Goal: Communication & Community: Ask a question

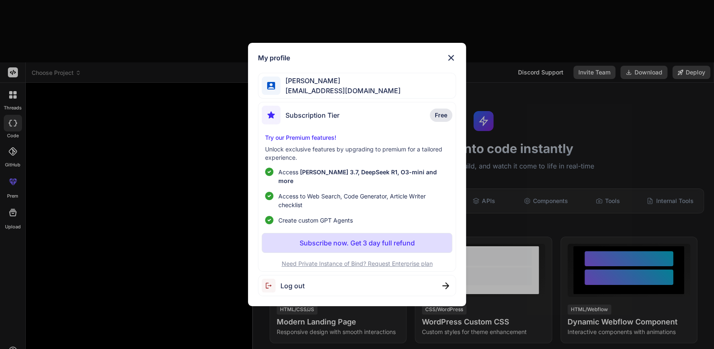
click at [451, 62] on img at bounding box center [451, 58] width 10 height 10
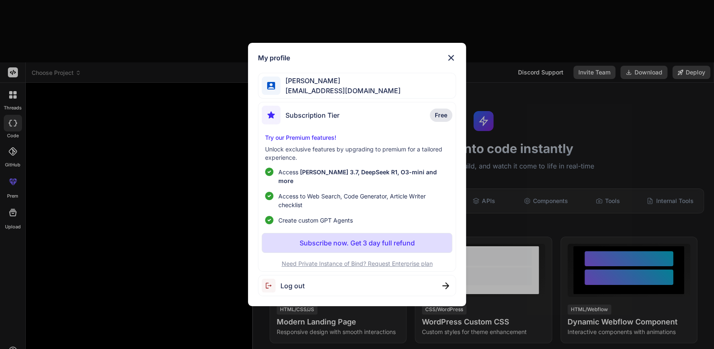
click at [294, 281] on span "Log out" at bounding box center [292, 286] width 24 height 10
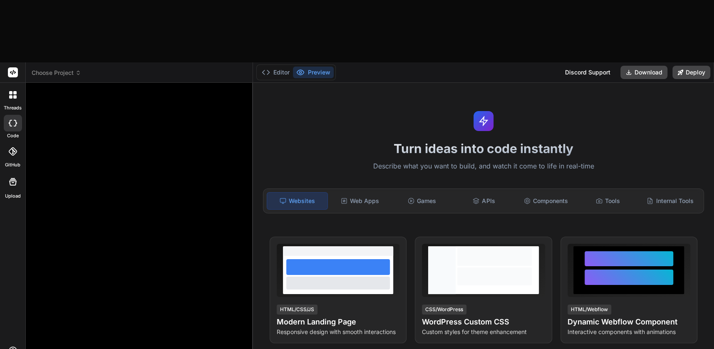
type textarea "x"
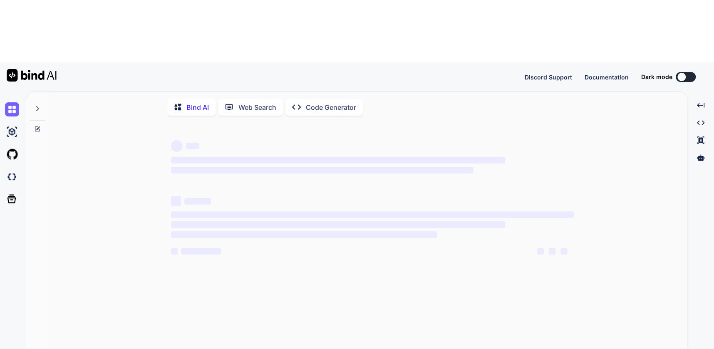
type textarea "x"
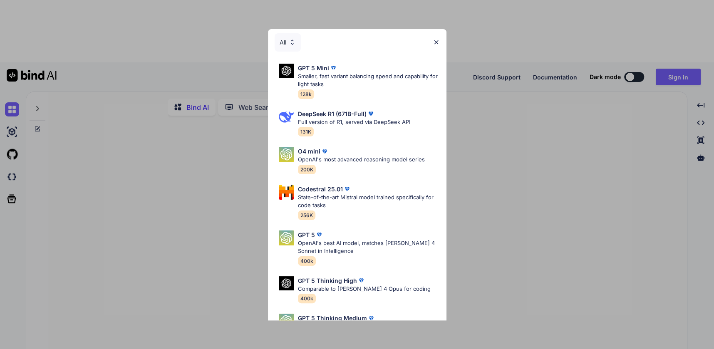
click at [436, 42] on img at bounding box center [436, 42] width 7 height 7
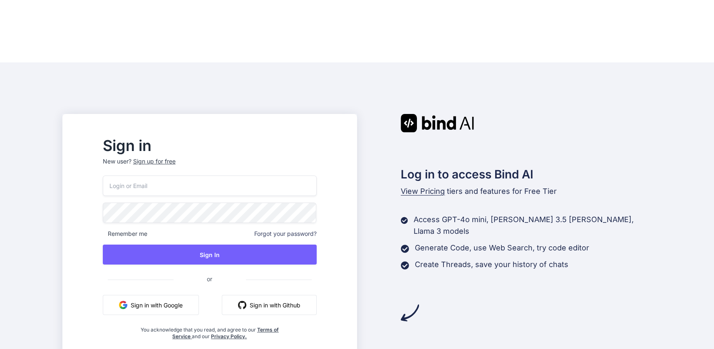
click at [563, 251] on div "Log in to access Bind AI View Pricing tiers and features for Free Tier Access G…" at bounding box center [504, 237] width 295 height 246
